Goal: Information Seeking & Learning: Learn about a topic

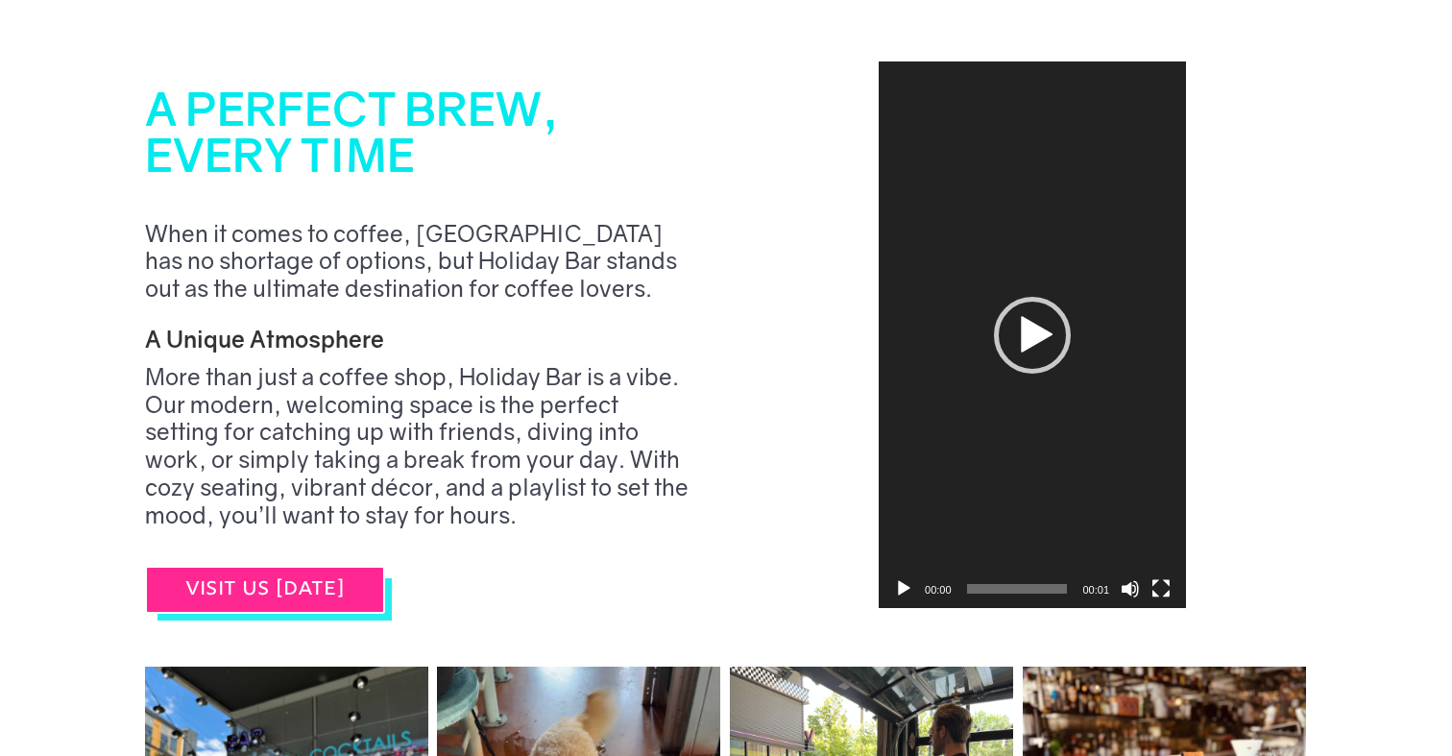
scroll to position [1563, 0]
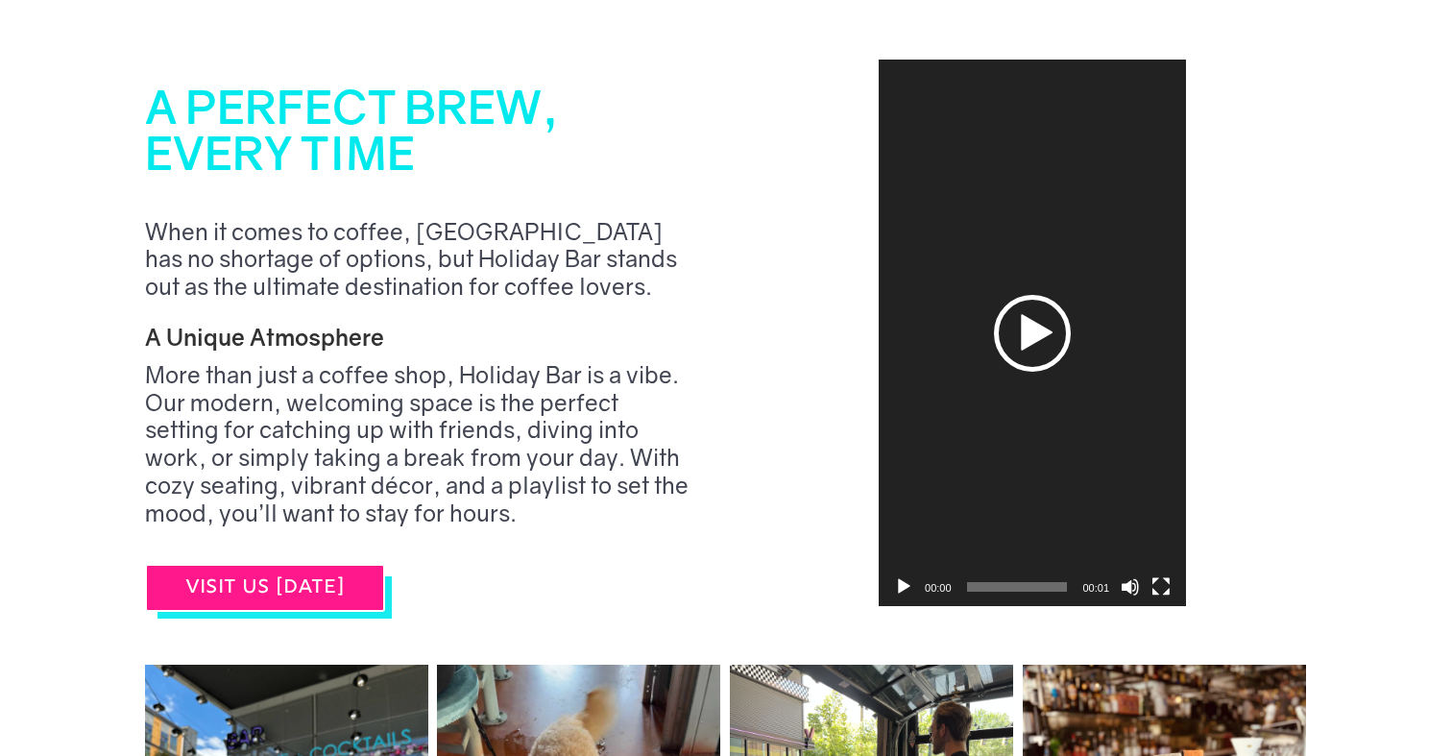
click at [937, 347] on div "Video Player" at bounding box center [1032, 333] width 307 height 547
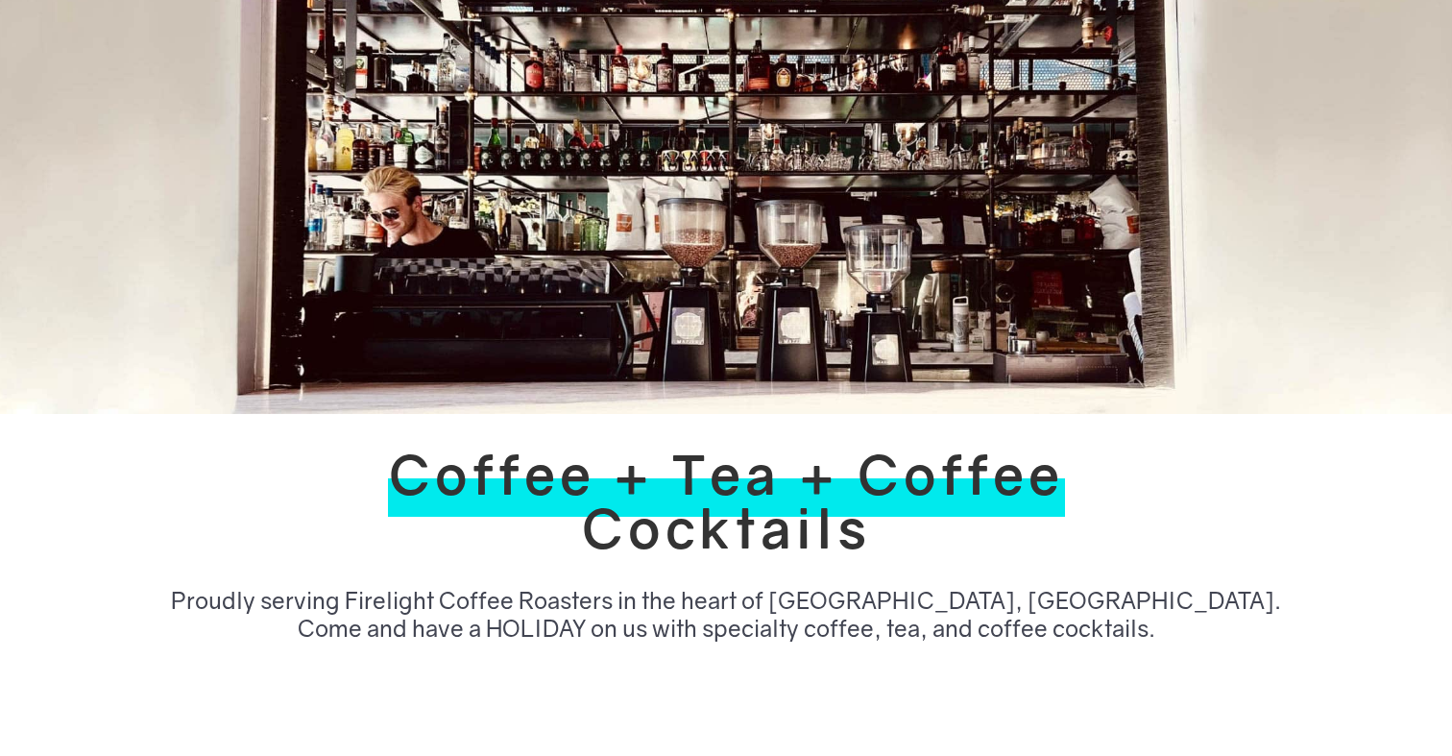
scroll to position [0, 0]
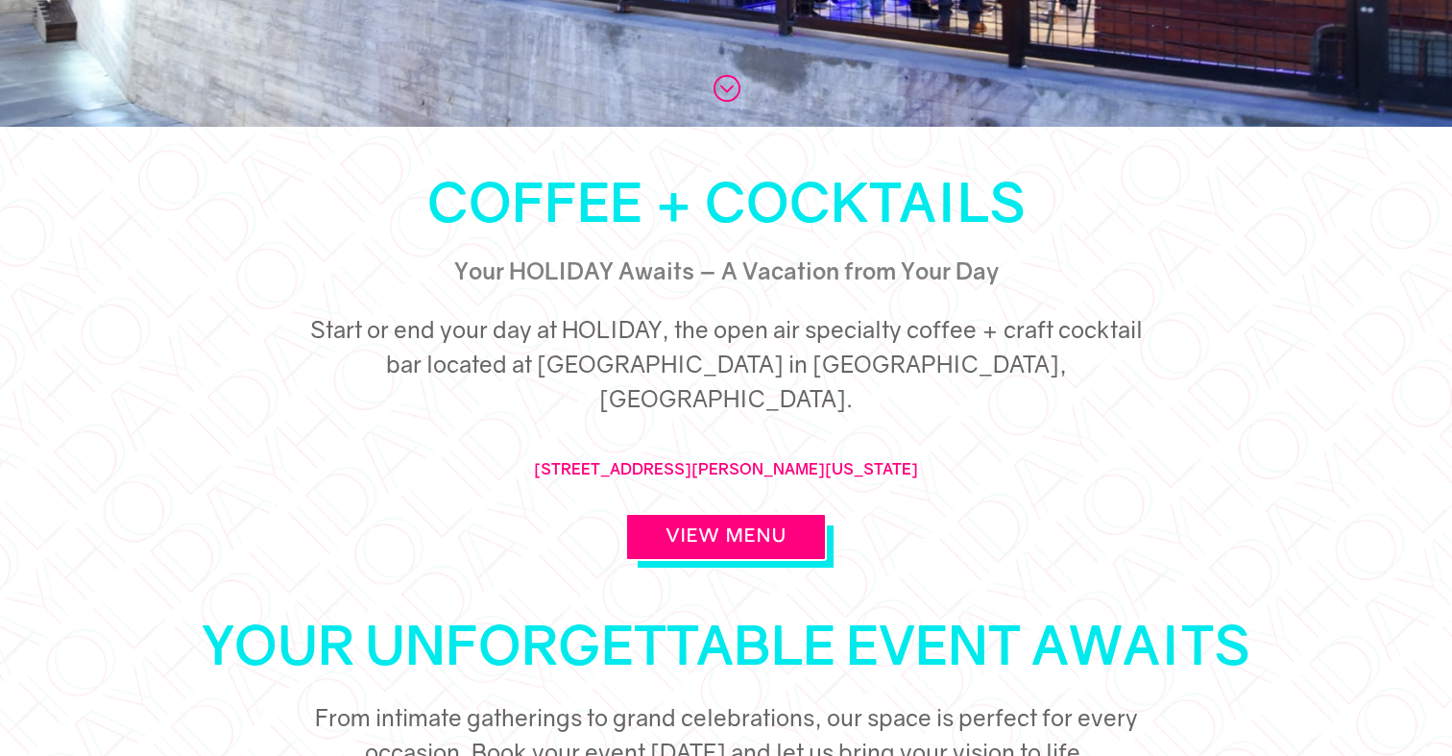
scroll to position [655, 0]
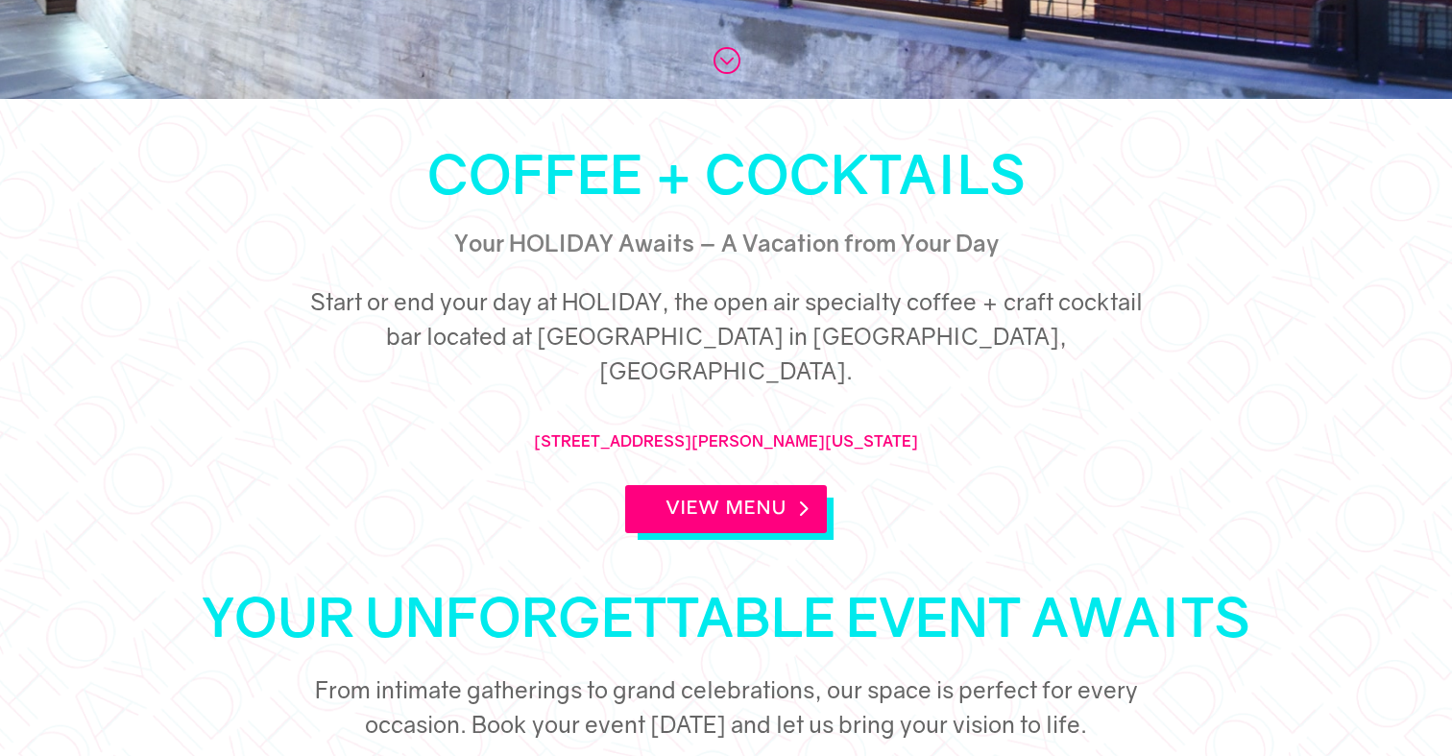
click at [776, 485] on link "View Menu" at bounding box center [726, 509] width 202 height 48
